Goal: Information Seeking & Learning: Learn about a topic

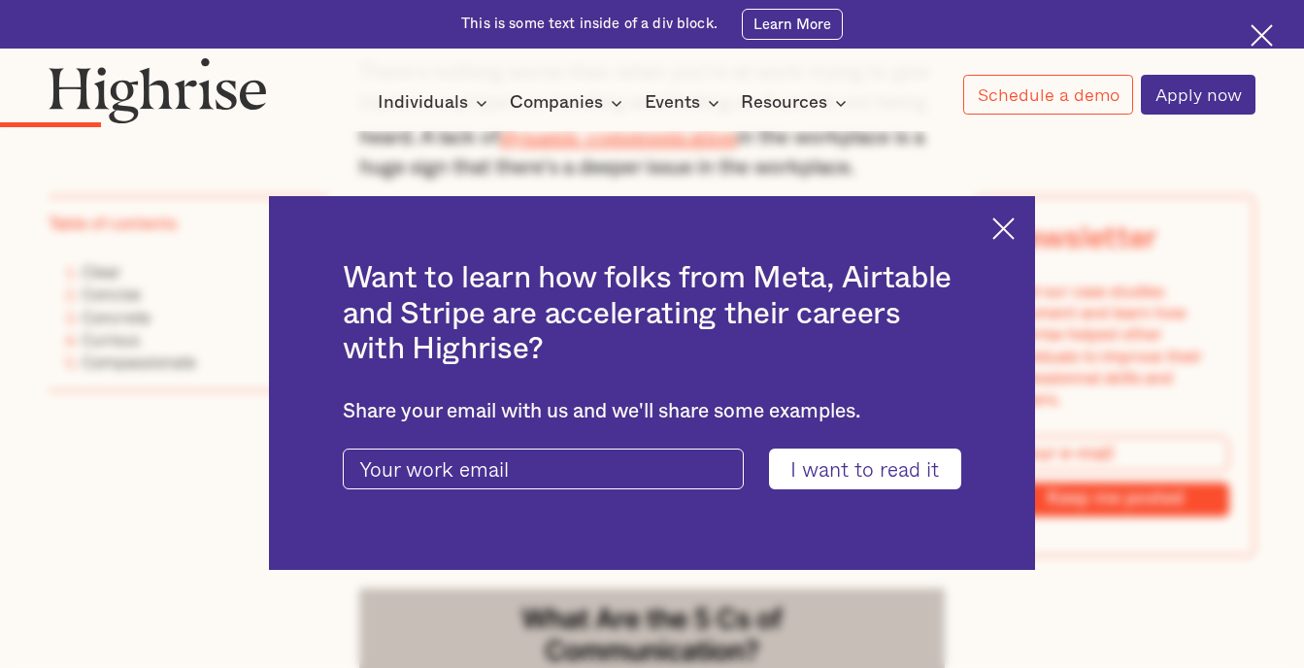
scroll to position [1257, 0]
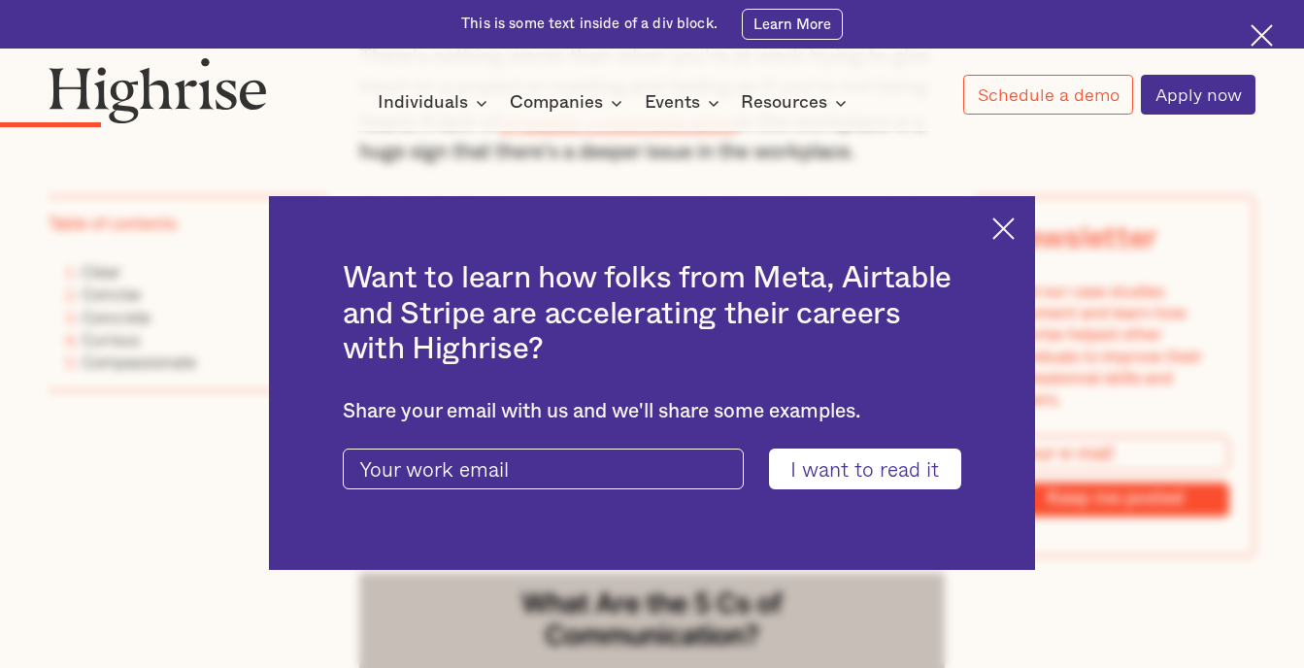
click at [1008, 245] on div "Want to learn how folks from Meta, Airtable and Stripe are accelerating their c…" at bounding box center [652, 382] width 766 height 373
click at [1011, 224] on img at bounding box center [1004, 229] width 22 height 22
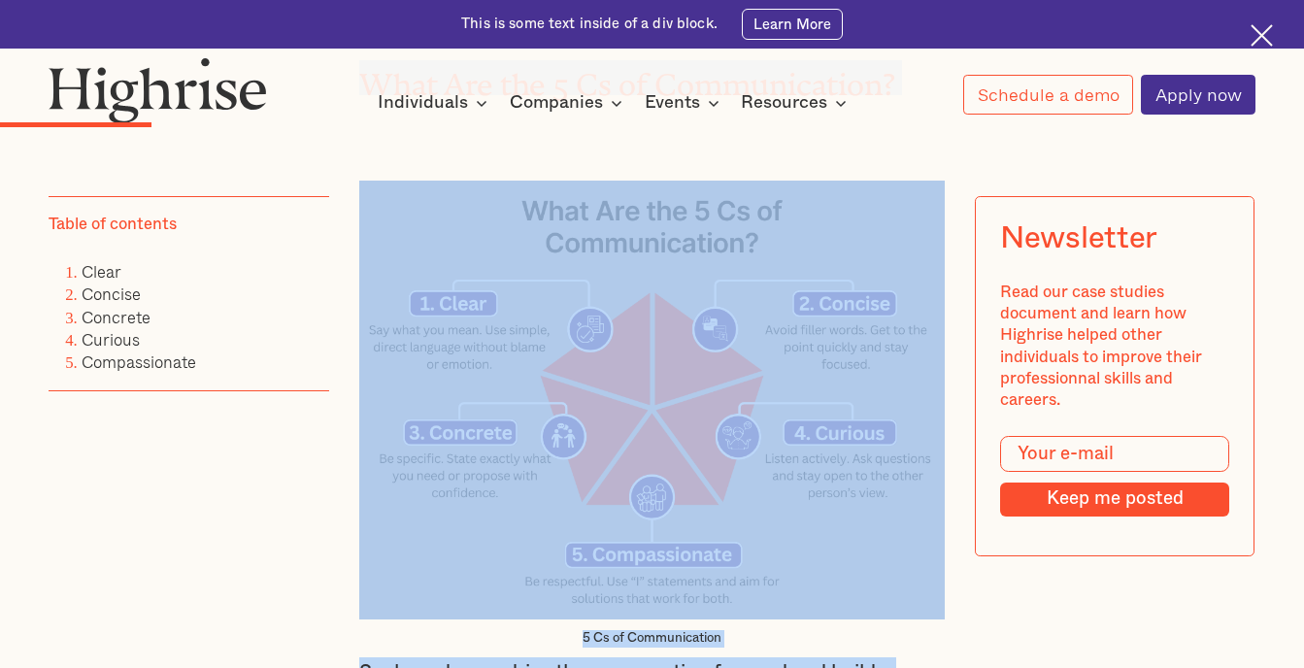
scroll to position [1786, 0]
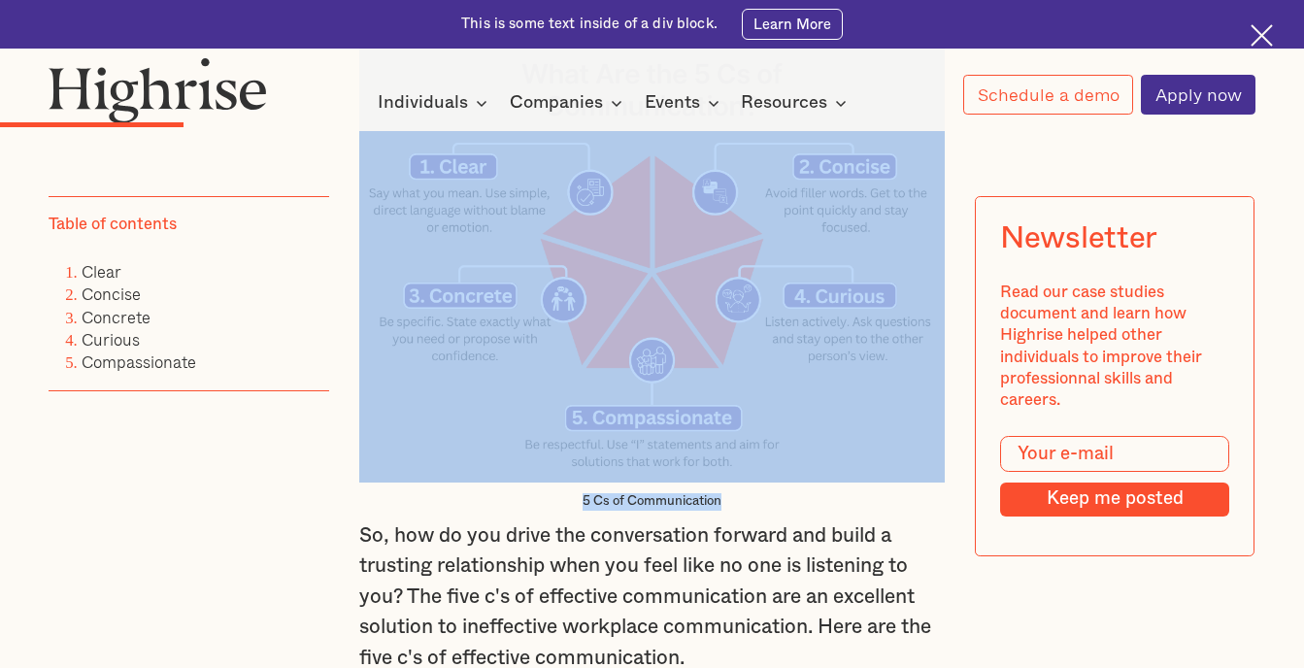
drag, startPoint x: 364, startPoint y: 226, endPoint x: 730, endPoint y: 503, distance: 459.0
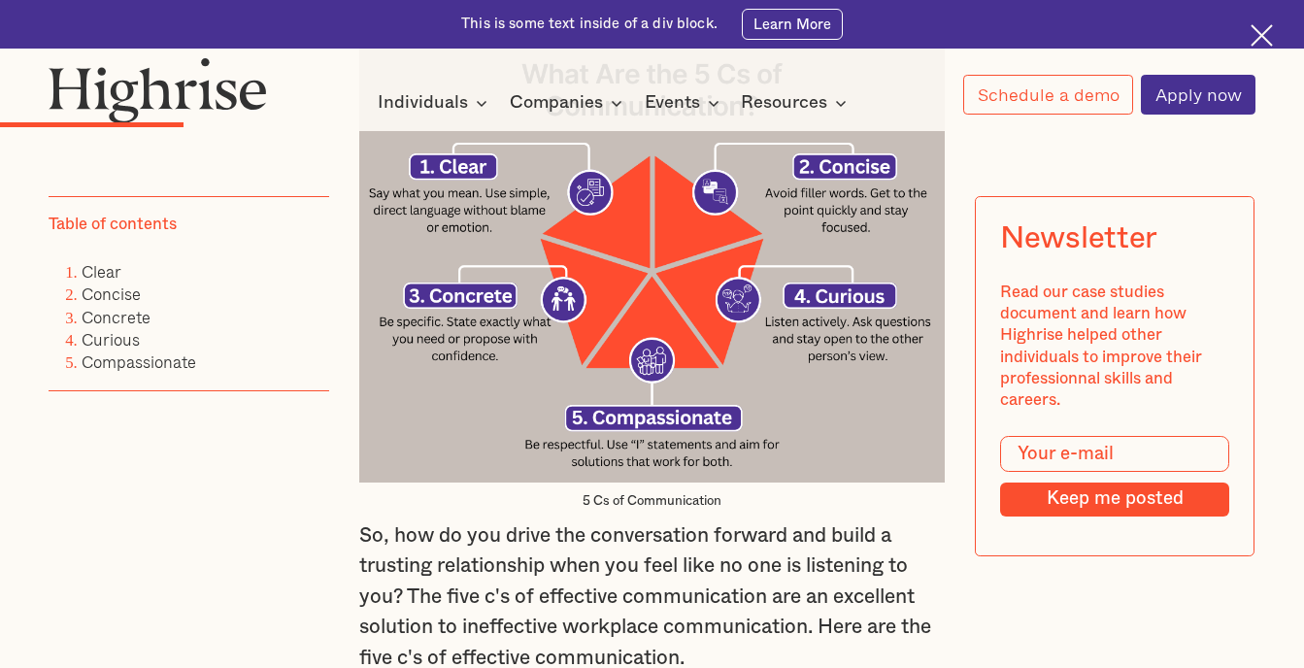
drag, startPoint x: 730, startPoint y: 503, endPoint x: 666, endPoint y: 525, distance: 67.6
drag, startPoint x: 666, startPoint y: 525, endPoint x: 602, endPoint y: 507, distance: 66.4
click at [602, 507] on figcaption "5 Cs of Communication" at bounding box center [652, 501] width 586 height 17
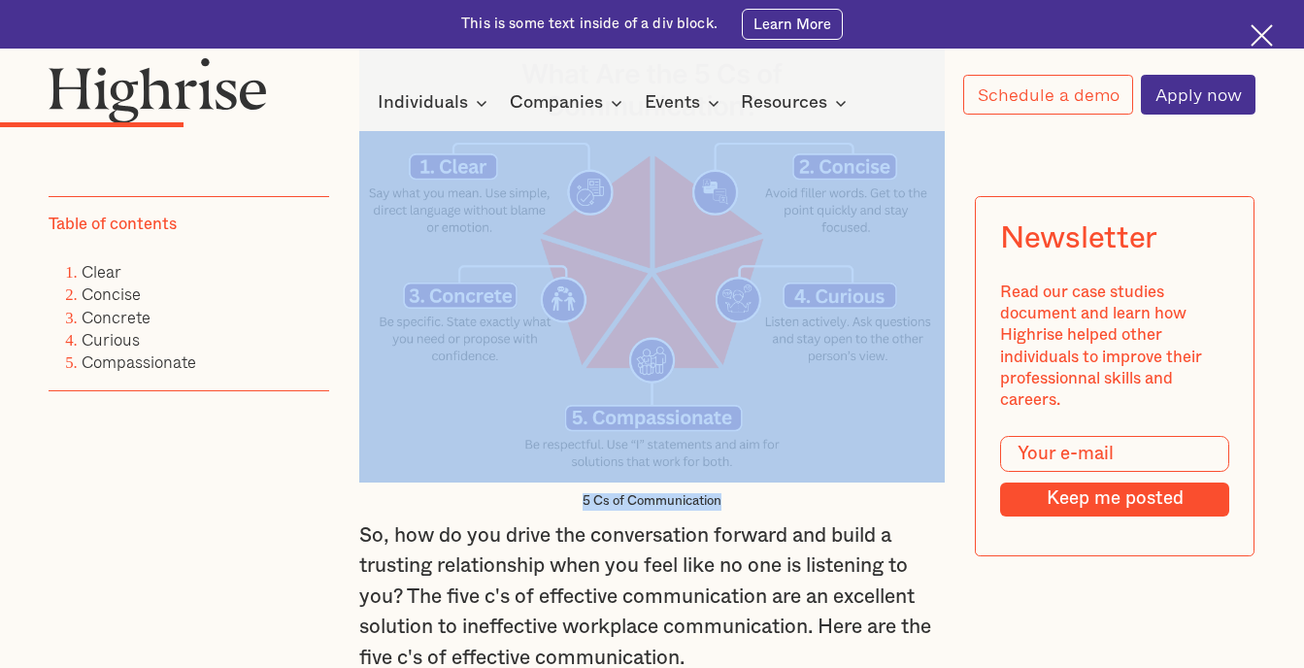
drag, startPoint x: 735, startPoint y: 519, endPoint x: 620, endPoint y: 482, distance: 121.3
click at [620, 482] on figure "5 Cs of Communication" at bounding box center [652, 251] width 586 height 519
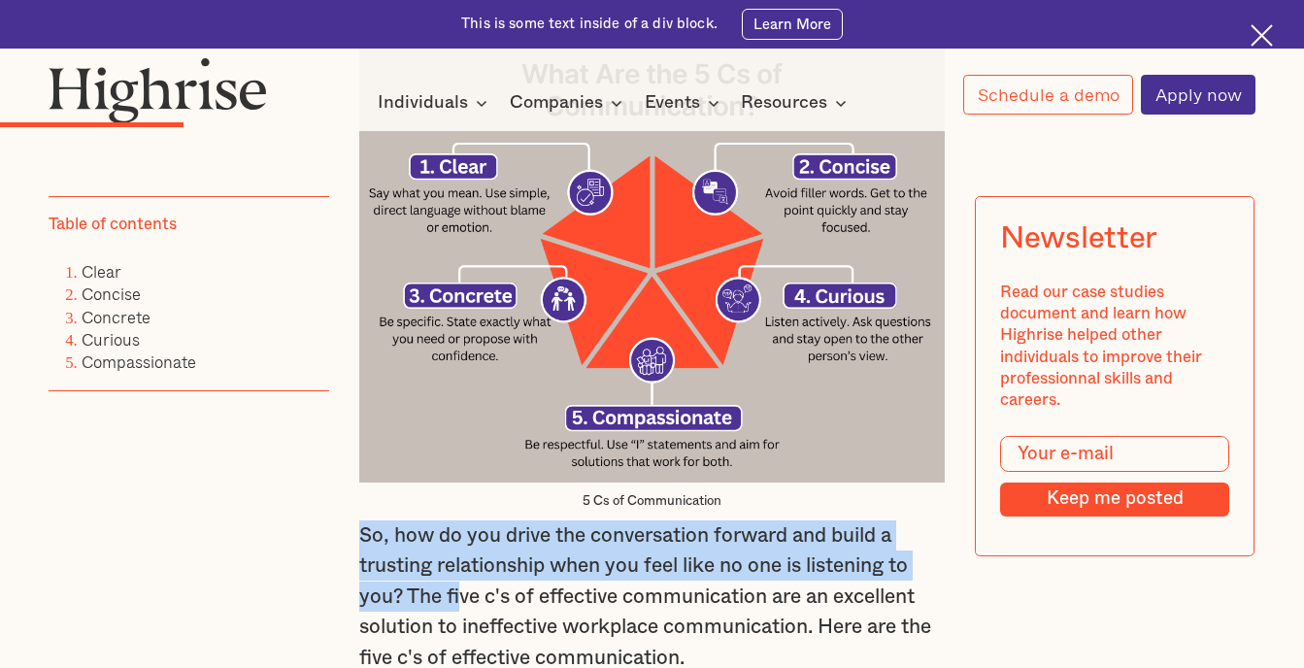
drag, startPoint x: 347, startPoint y: 539, endPoint x: 459, endPoint y: 606, distance: 131.1
click at [458, 611] on p "So, how do you drive the conversation forward and build a trusting relationship…" at bounding box center [652, 597] width 586 height 152
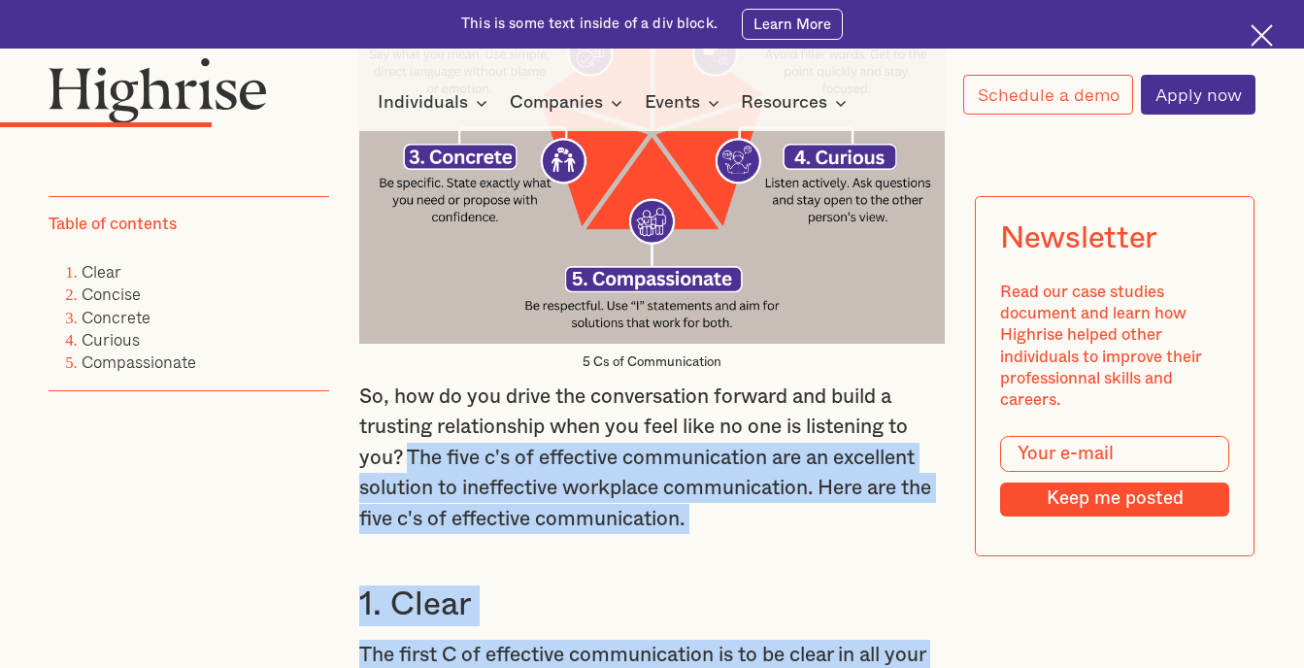
scroll to position [1996, 0]
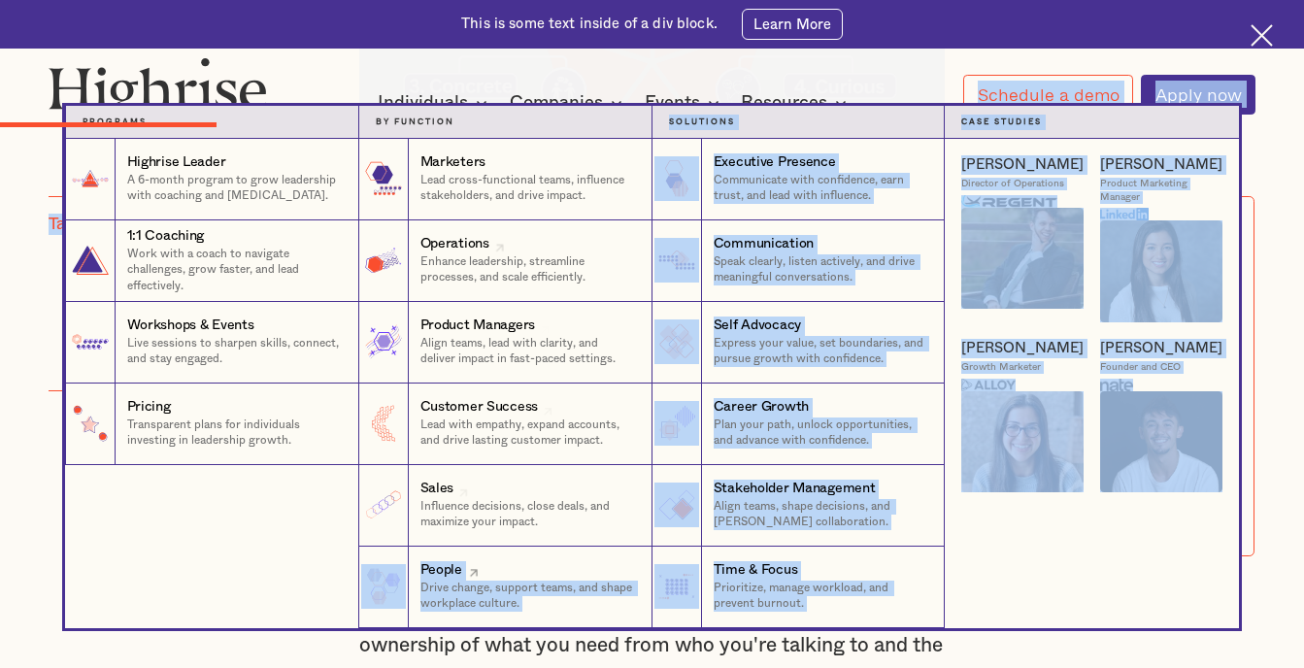
drag, startPoint x: 404, startPoint y: 607, endPoint x: 361, endPoint y: 612, distance: 43.0
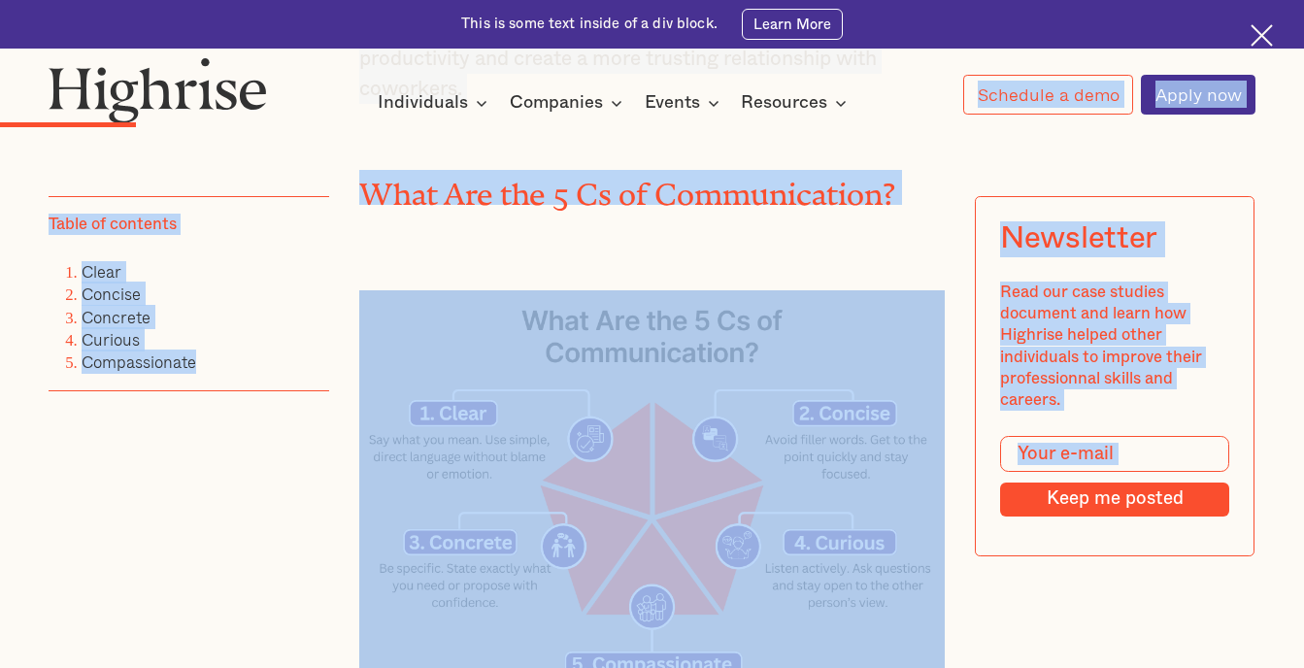
scroll to position [1490, 0]
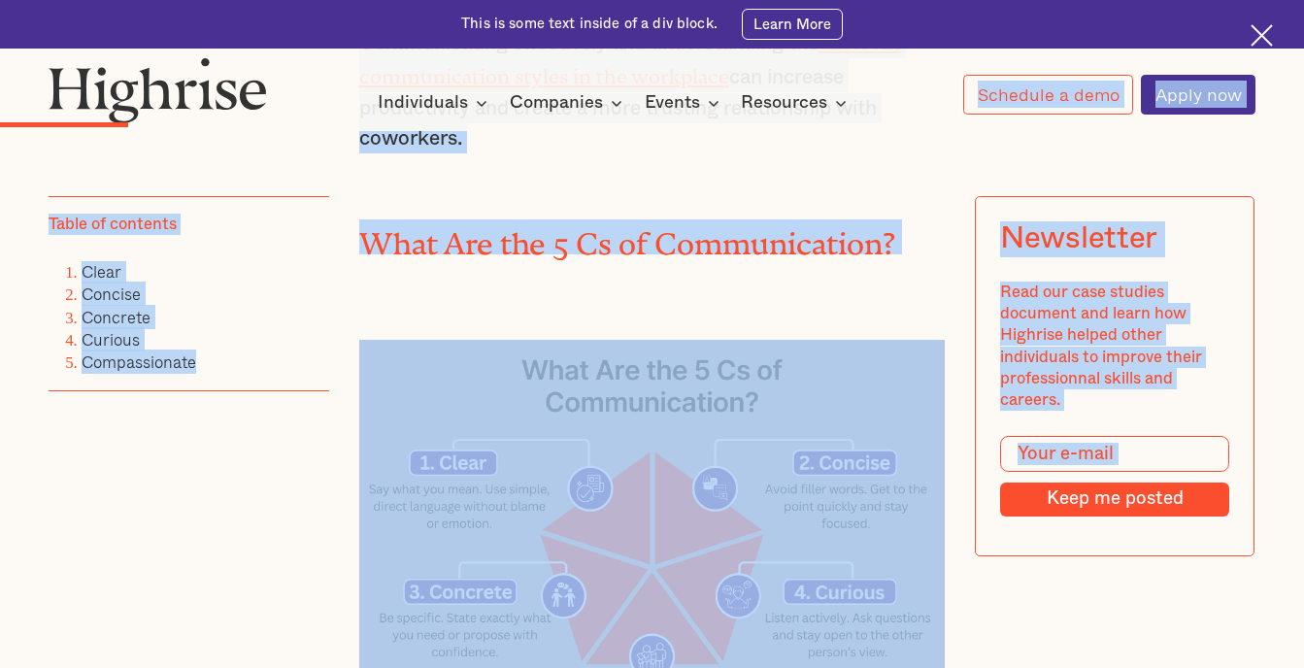
click at [708, 150] on p "A lack of effective communication, whether written or verbal, can make going to…" at bounding box center [652, 58] width 586 height 191
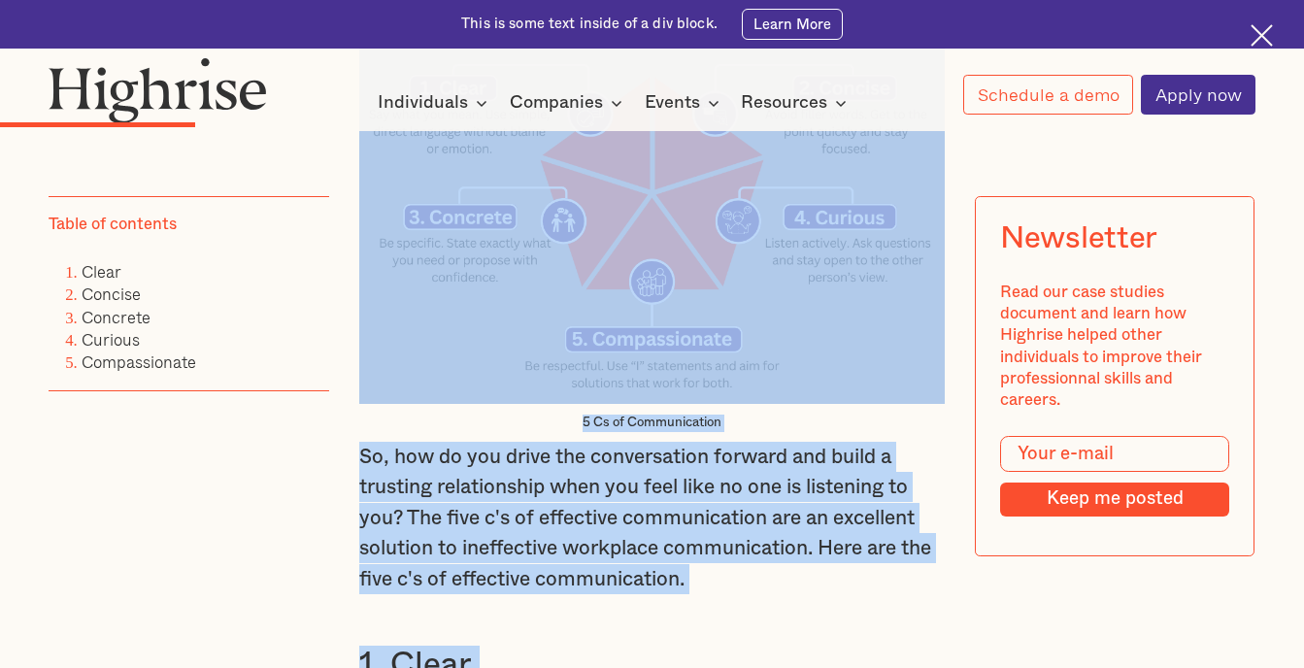
scroll to position [1949, 0]
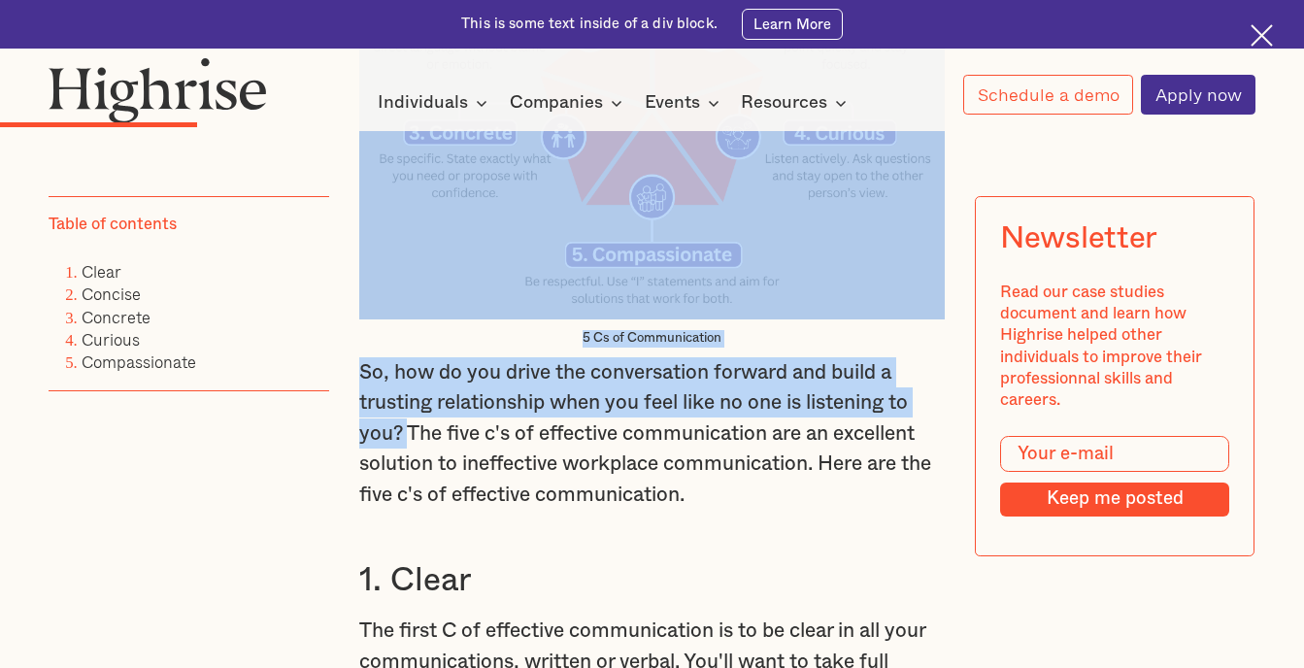
drag, startPoint x: 364, startPoint y: 243, endPoint x: 405, endPoint y: 442, distance: 203.3
click at [405, 442] on div "There's nothing worse than when you're at work trying to give input on a projec…" at bounding box center [652, 594] width 586 height 2490
drag, startPoint x: 405, startPoint y: 442, endPoint x: 387, endPoint y: 441, distance: 18.5
